Goal: Check status: Check status

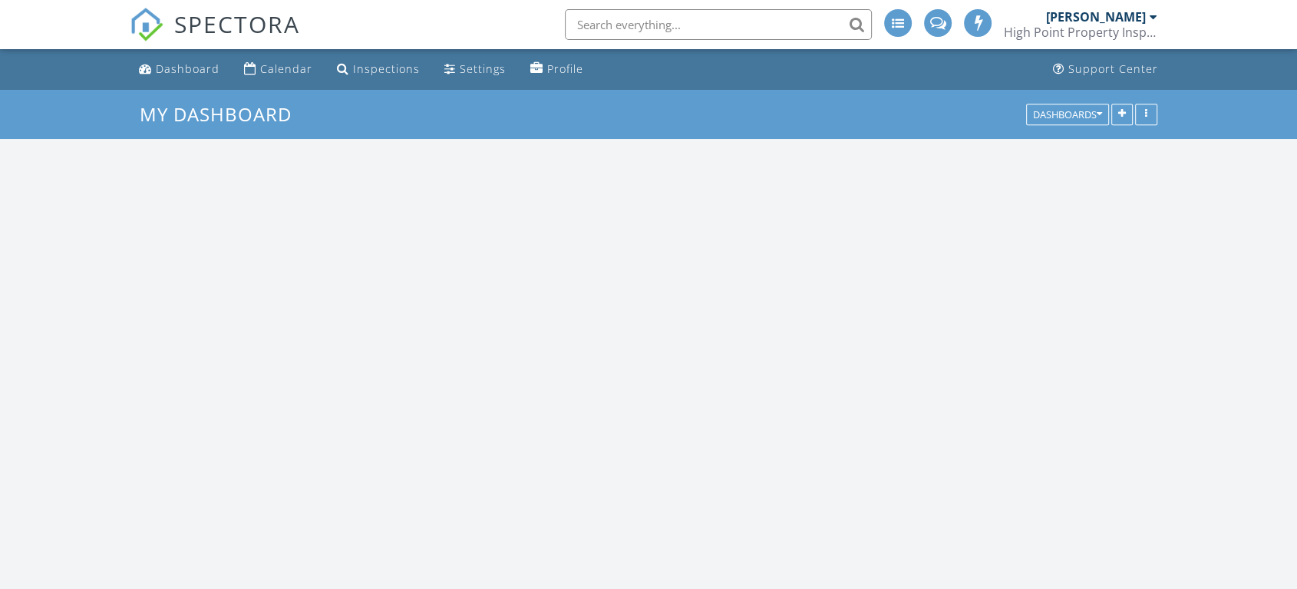
scroll to position [1270, 1324]
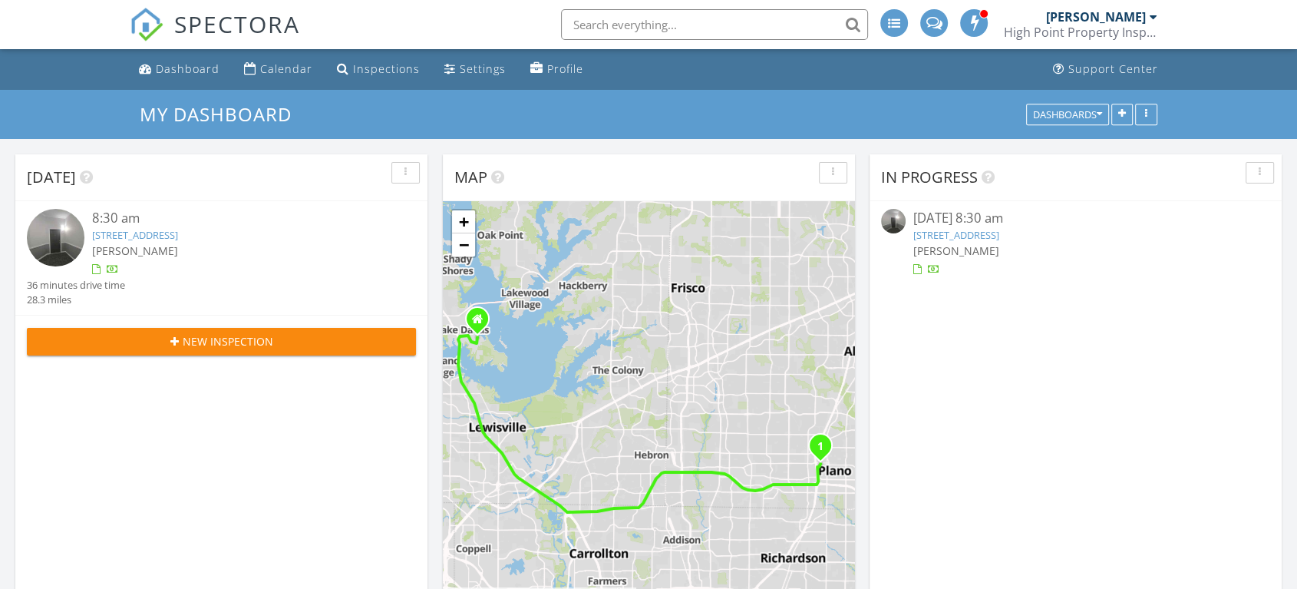
click at [999, 235] on link "800 E 15th St #301, Plano, TX 75074" at bounding box center [956, 235] width 86 height 14
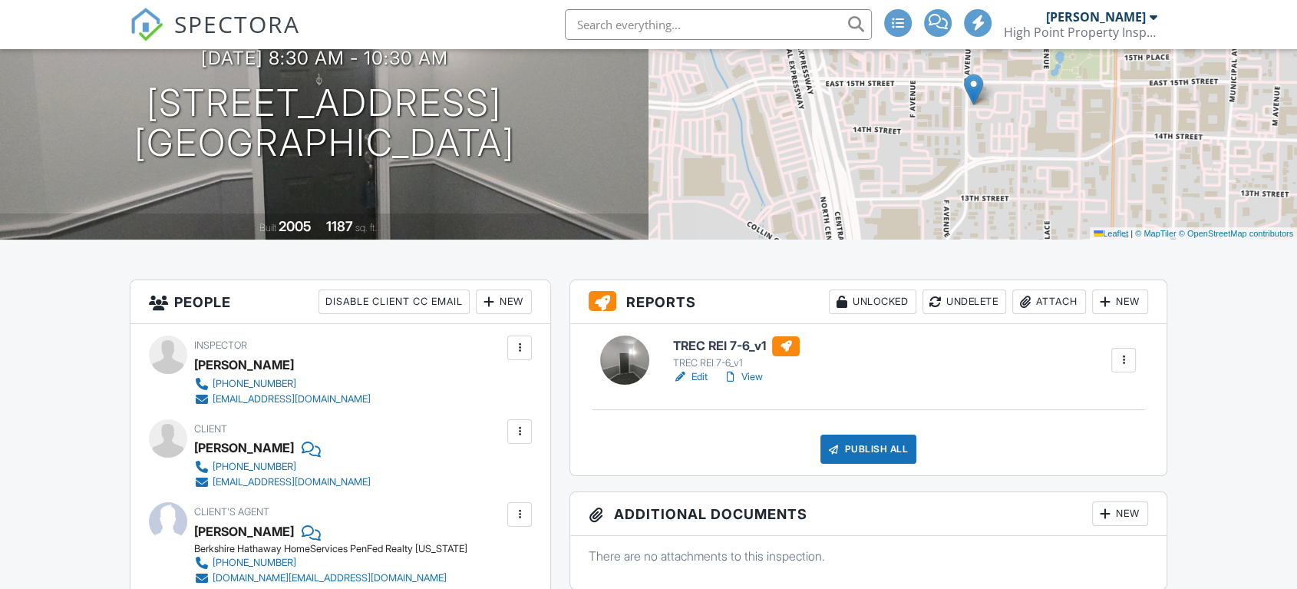
click at [750, 378] on link "View" at bounding box center [743, 376] width 40 height 15
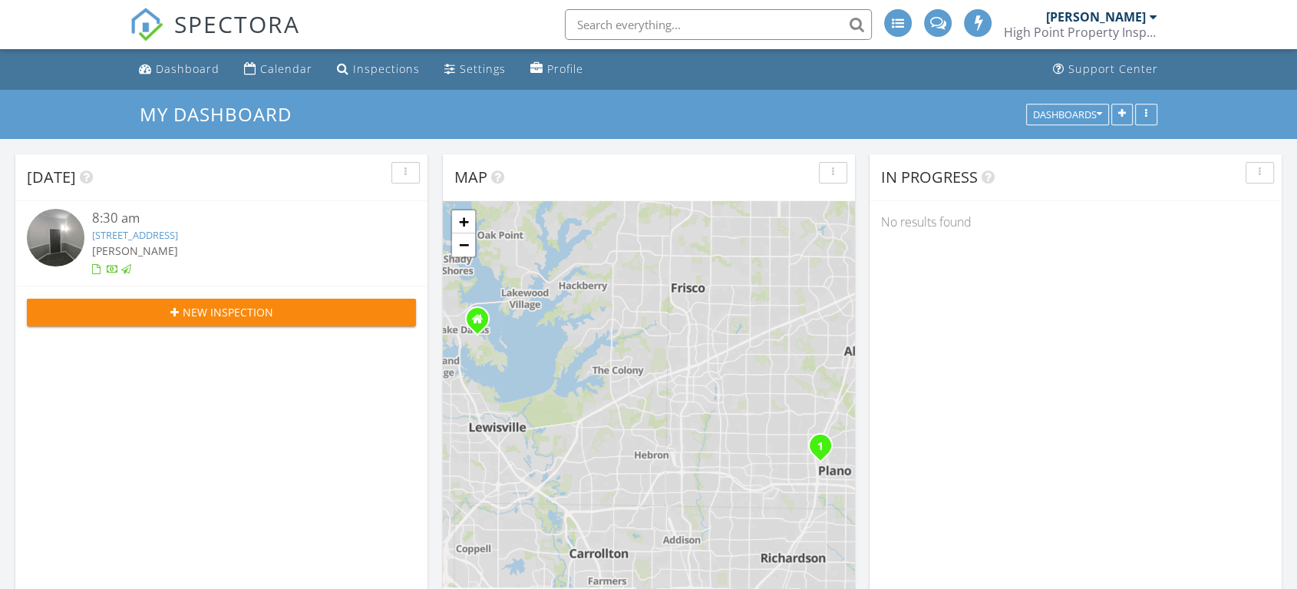
scroll to position [7, 8]
